Goal: Find specific page/section: Find specific page/section

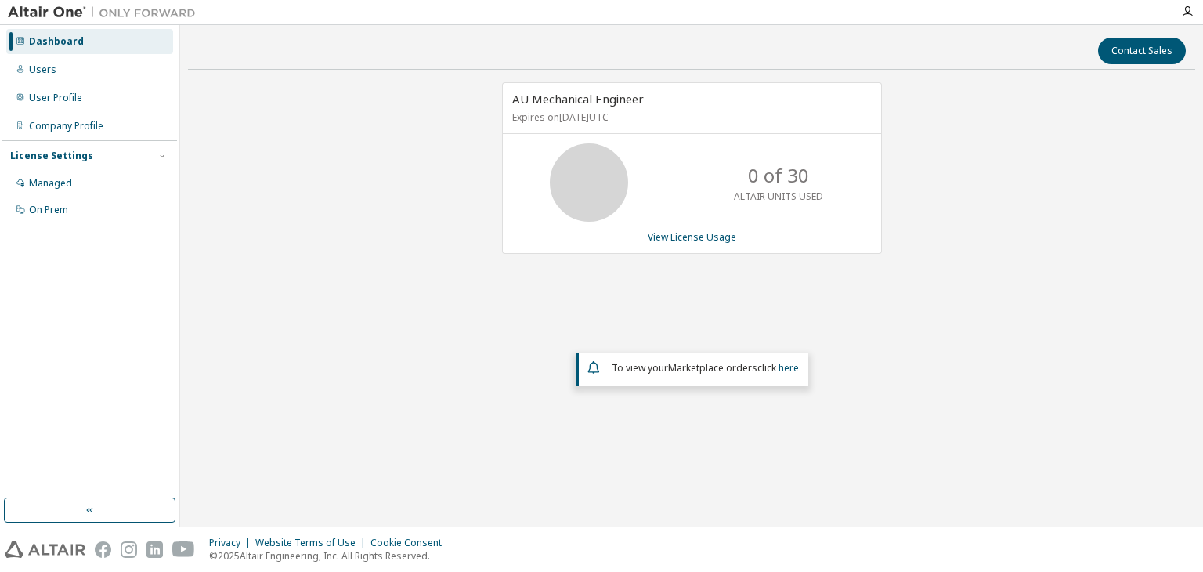
click at [709, 370] on em "Marketplace orders" at bounding box center [712, 367] width 89 height 13
click at [596, 365] on icon at bounding box center [592, 367] width 11 height 13
click at [578, 366] on div "To view your Marketplace orders click here" at bounding box center [691, 369] width 233 height 33
click at [376, 326] on div "AU Mechanical Engineer Expires on [DATE] UTC 0 of 30 ALTAIR UNITS USED View Lic…" at bounding box center [691, 268] width 1007 height 372
click at [642, 301] on div "AU Mechanical Engineer Expires on [DATE] UTC 0 of 30 ALTAIR UNITS USED View Lic…" at bounding box center [691, 268] width 1007 height 372
